Goal: Entertainment & Leisure: Consume media (video, audio)

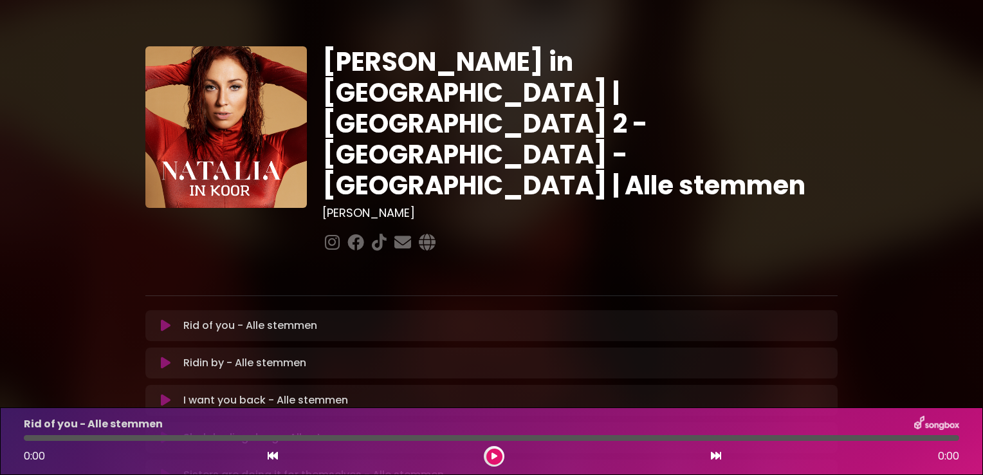
click at [165, 319] on icon at bounding box center [166, 325] width 10 height 13
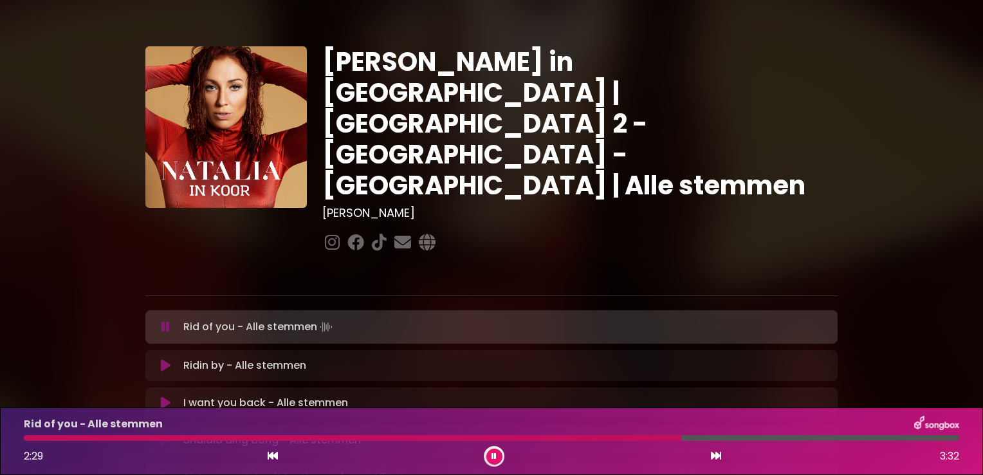
click at [682, 436] on div at bounding box center [353, 438] width 658 height 6
click at [790, 437] on div at bounding box center [491, 438] width 935 height 6
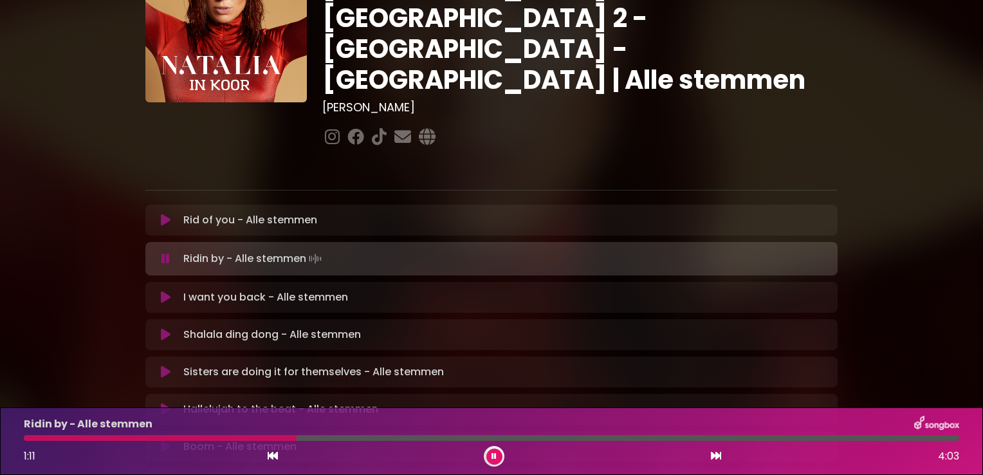
scroll to position [129, 0]
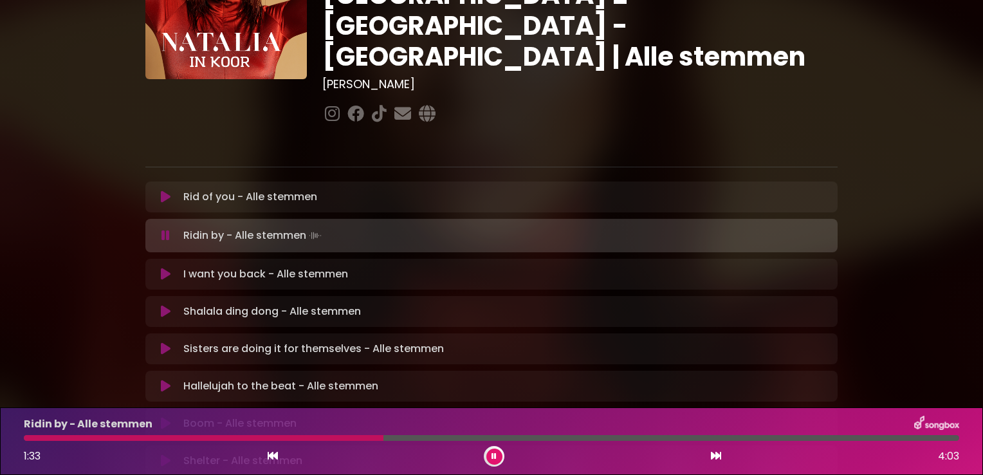
click at [348, 436] on div at bounding box center [203, 438] width 359 height 6
click at [348, 436] on div at bounding box center [200, 438] width 352 height 6
click at [615, 437] on div at bounding box center [350, 438] width 652 height 6
click at [657, 439] on div at bounding box center [491, 438] width 935 height 6
click at [640, 439] on div at bounding box center [332, 438] width 617 height 6
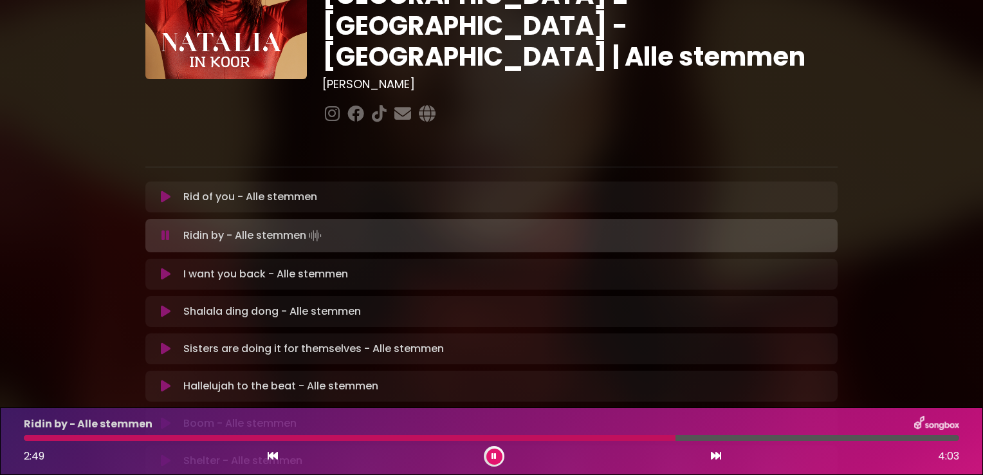
click at [624, 433] on div "Ridin by - Alle stemmen 2:49 4:03" at bounding box center [491, 440] width 950 height 51
click at [622, 436] on div at bounding box center [352, 438] width 657 height 6
click at [622, 436] on div at bounding box center [348, 438] width 648 height 6
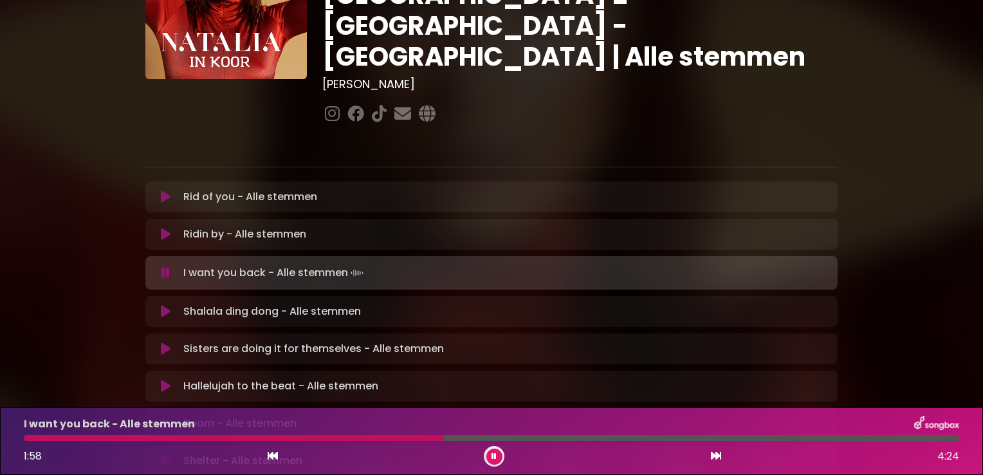
click at [370, 437] on div at bounding box center [234, 438] width 420 height 6
click at [370, 436] on div at bounding box center [491, 438] width 935 height 6
click at [320, 439] on div at bounding box center [201, 438] width 354 height 6
click at [446, 436] on div at bounding box center [491, 438] width 935 height 6
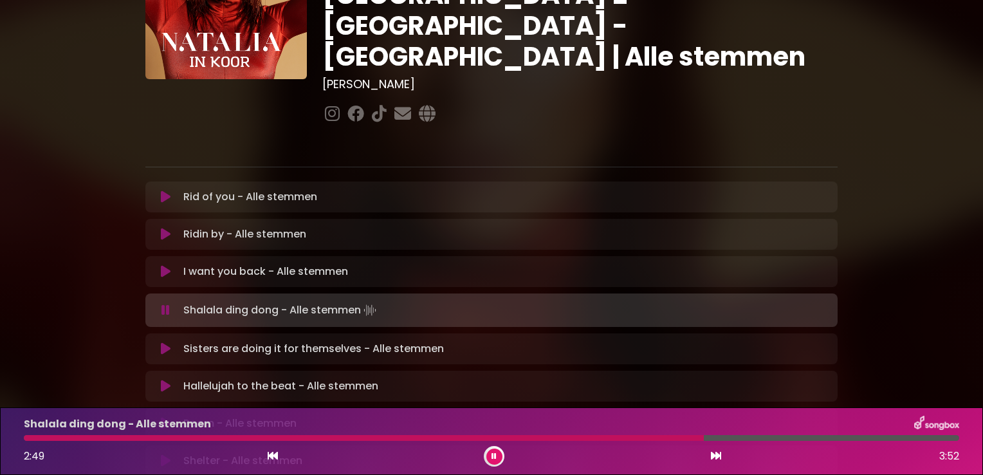
click at [615, 433] on div "Shalala ding dong - Alle stemmen 2:49 3:52" at bounding box center [491, 440] width 950 height 51
click at [615, 436] on div at bounding box center [365, 438] width 682 height 6
click at [709, 437] on div at bounding box center [366, 438] width 685 height 6
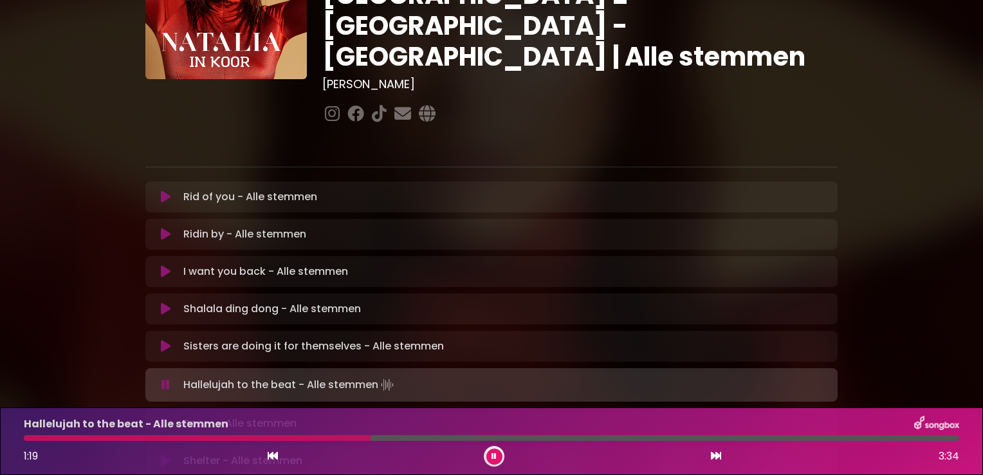
click at [370, 436] on div at bounding box center [197, 438] width 347 height 6
click at [344, 441] on div "Hallelujah to the beat - Alle stemmen 1:21 3:34" at bounding box center [491, 440] width 950 height 51
click at [341, 435] on div at bounding box center [491, 438] width 935 height 6
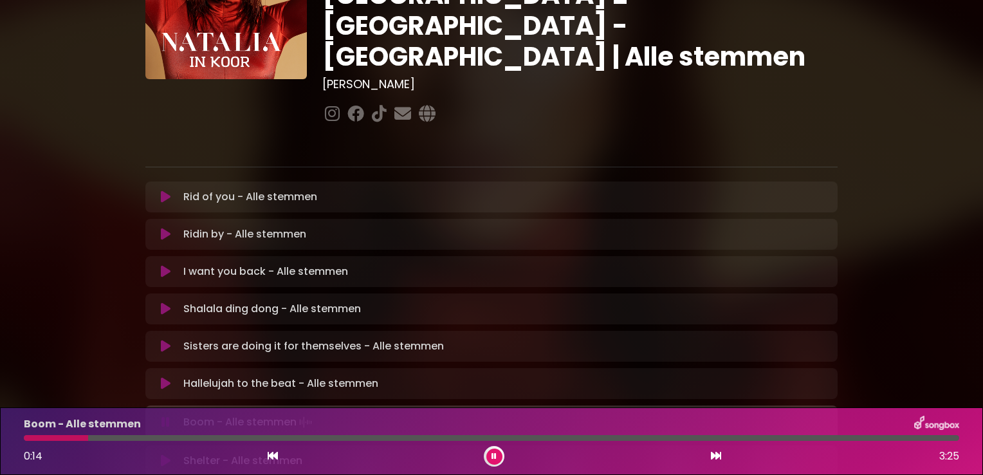
click at [87, 436] on div at bounding box center [56, 438] width 64 height 6
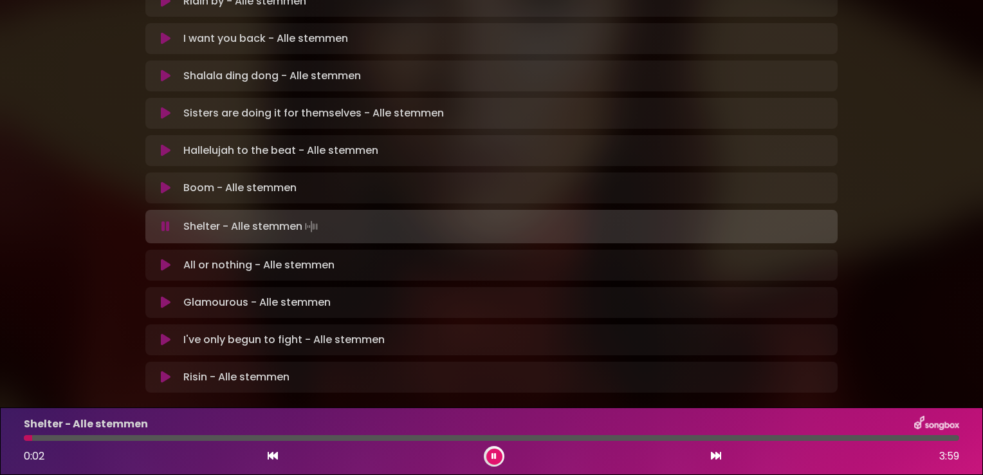
scroll to position [381, 0]
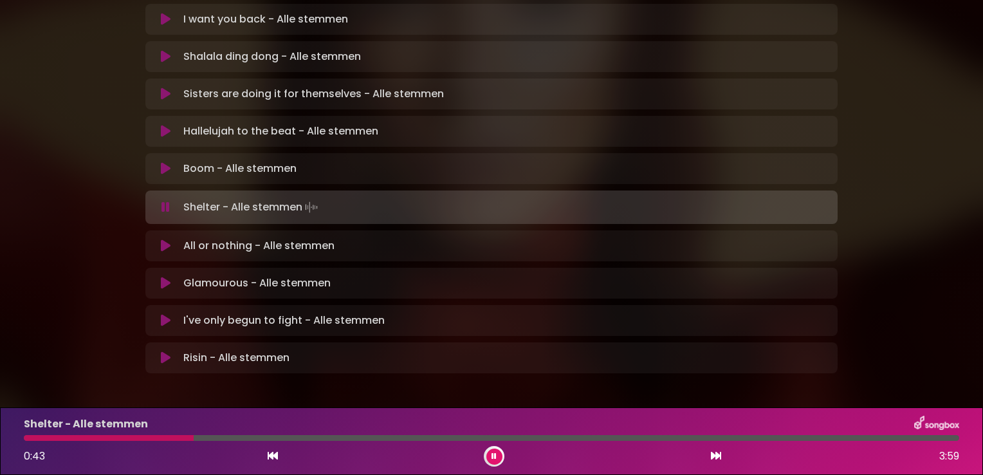
click at [134, 439] on div at bounding box center [109, 438] width 170 height 6
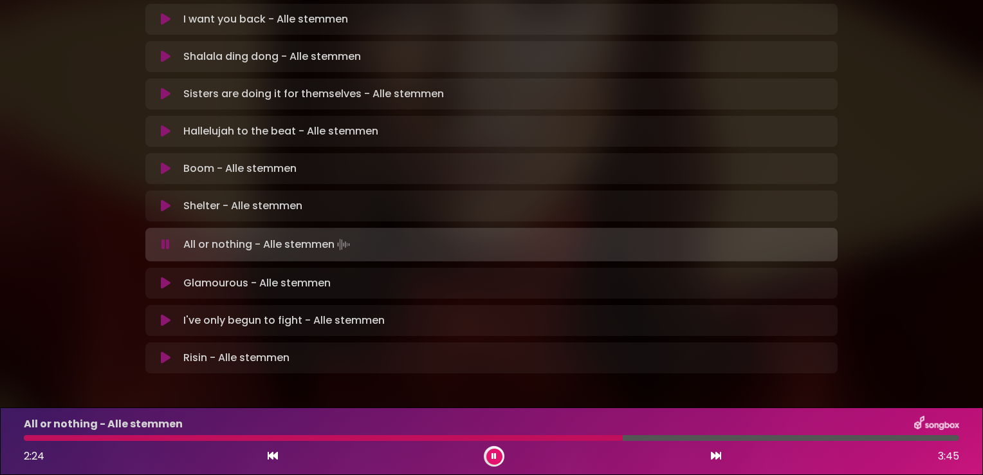
click at [565, 436] on div at bounding box center [323, 438] width 599 height 6
click at [543, 437] on div at bounding box center [491, 438] width 935 height 6
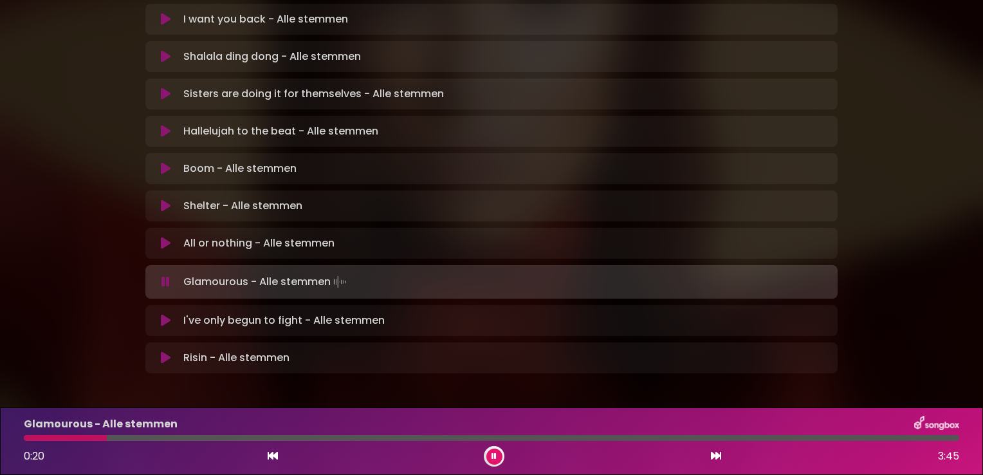
click at [107, 438] on div at bounding box center [65, 438] width 83 height 6
click at [105, 437] on div at bounding box center [65, 438] width 82 height 6
click at [105, 436] on div at bounding box center [491, 438] width 935 height 6
click at [105, 437] on div at bounding box center [85, 438] width 123 height 6
click at [105, 437] on div at bounding box center [86, 438] width 124 height 6
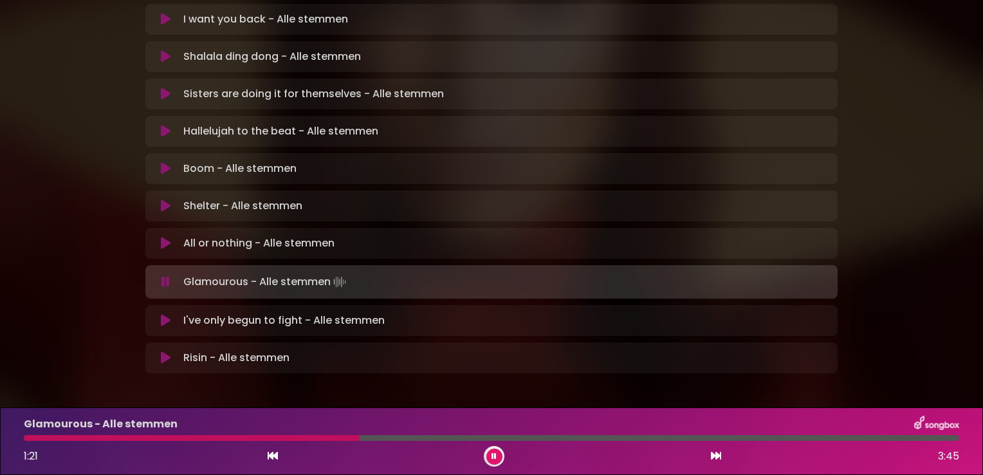
click at [283, 435] on div at bounding box center [192, 438] width 336 height 6
click at [489, 435] on div at bounding box center [491, 438] width 935 height 6
click at [540, 439] on div at bounding box center [302, 438] width 556 height 6
click at [544, 440] on div at bounding box center [296, 438] width 545 height 6
click at [544, 440] on div at bounding box center [294, 438] width 540 height 6
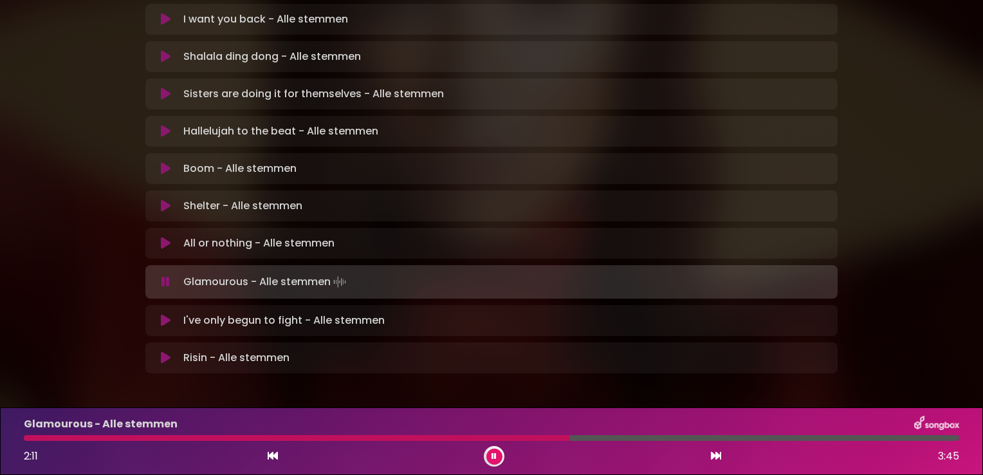
click at [550, 437] on div at bounding box center [491, 438] width 935 height 6
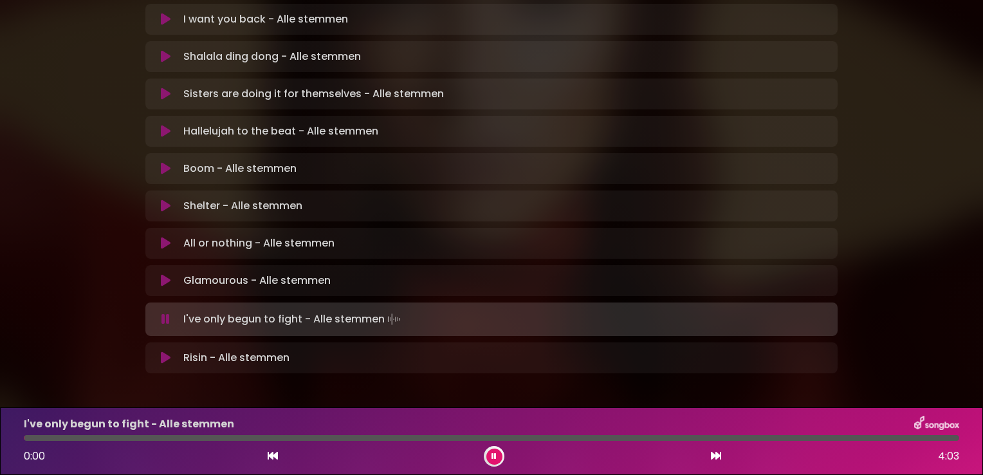
click at [651, 439] on div at bounding box center [491, 438] width 935 height 6
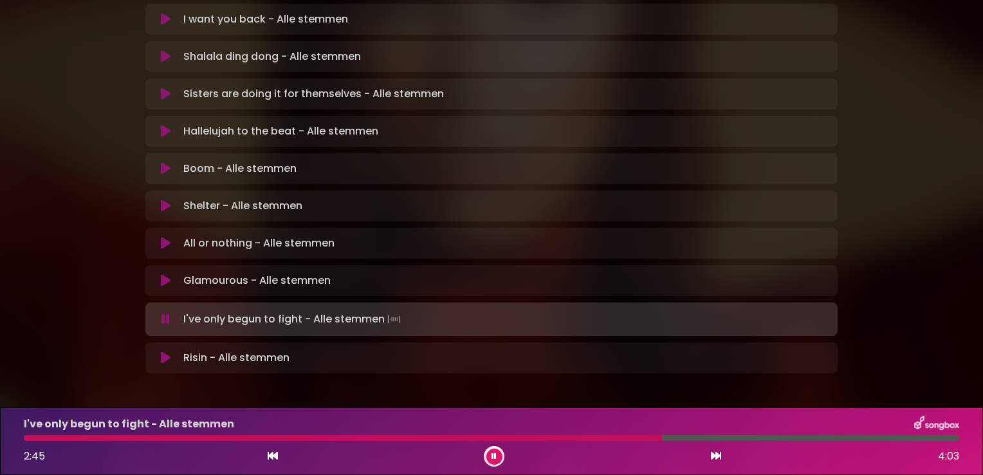
click at [273, 458] on icon at bounding box center [273, 455] width 10 height 10
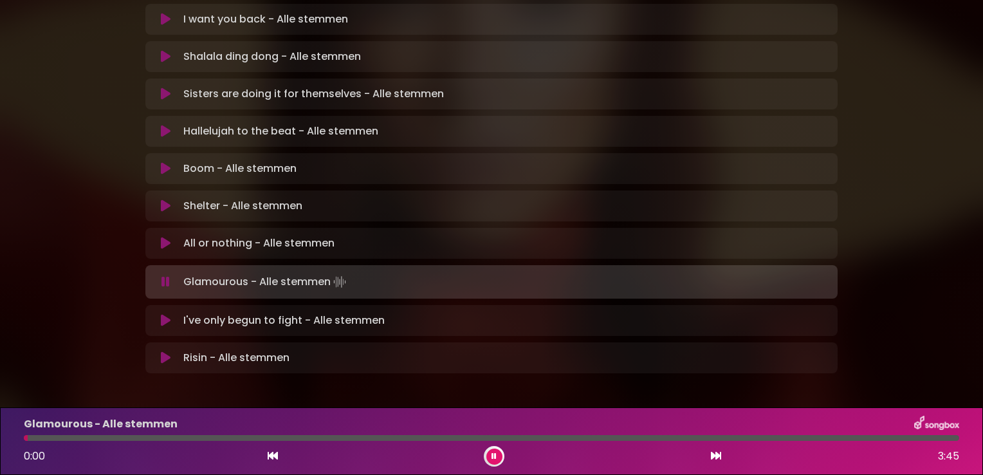
click at [736, 440] on div at bounding box center [491, 438] width 935 height 6
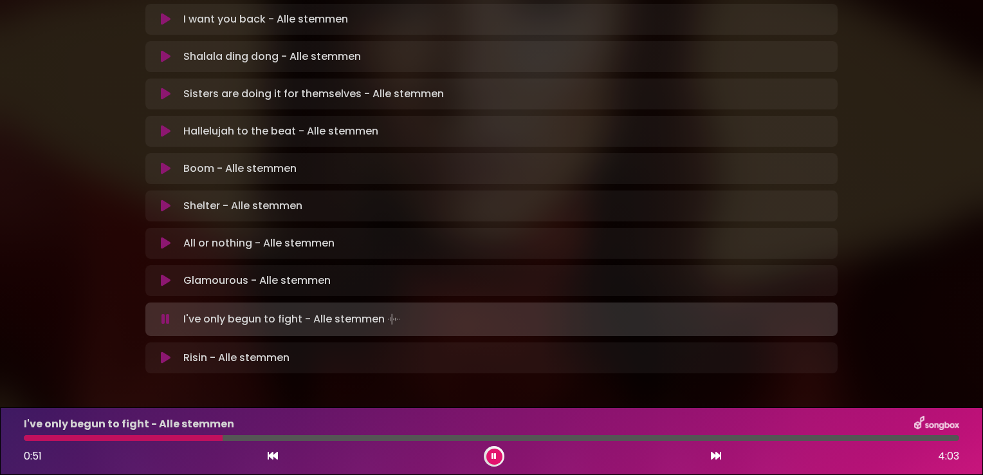
click at [172, 434] on div "I've only begun to fight - Alle stemmen 0:51 4:03" at bounding box center [491, 440] width 950 height 51
click at [162, 437] on div at bounding box center [125, 438] width 203 height 6
click at [194, 439] on div at bounding box center [130, 438] width 213 height 6
click at [203, 433] on div "I've only begun to fight - Alle stemmen 0:44 4:03" at bounding box center [491, 440] width 950 height 51
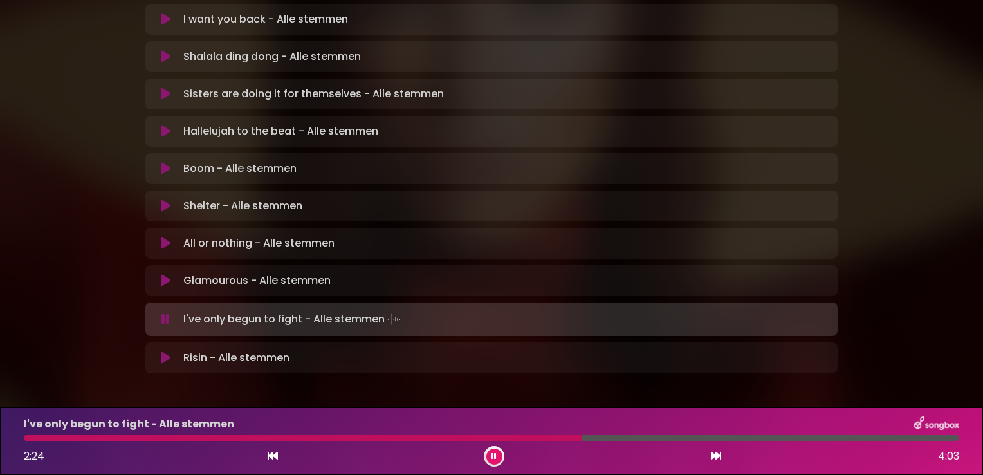
click at [526, 436] on div at bounding box center [303, 438] width 558 height 6
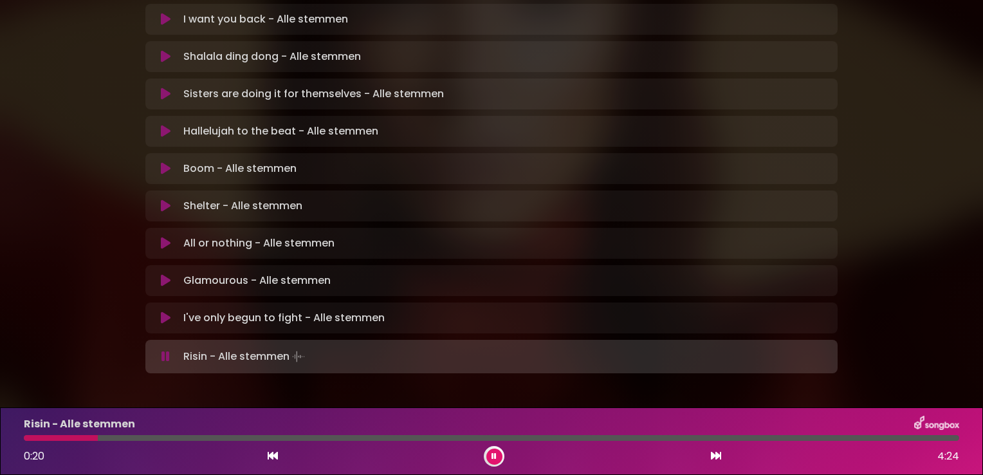
click at [26, 439] on div at bounding box center [61, 438] width 74 height 6
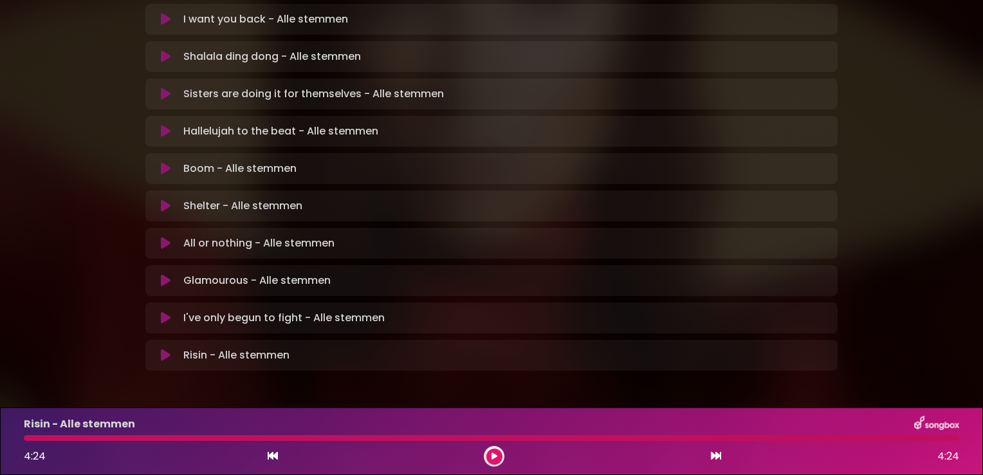
scroll to position [378, 0]
